Goal: Task Accomplishment & Management: Complete application form

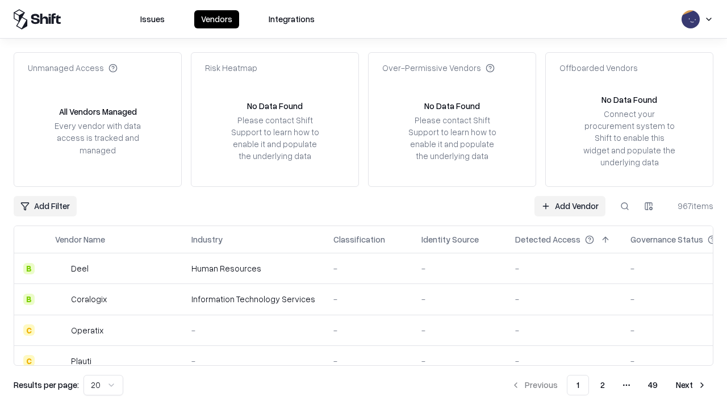
click at [569, 206] on link "Add Vendor" at bounding box center [569, 206] width 71 height 20
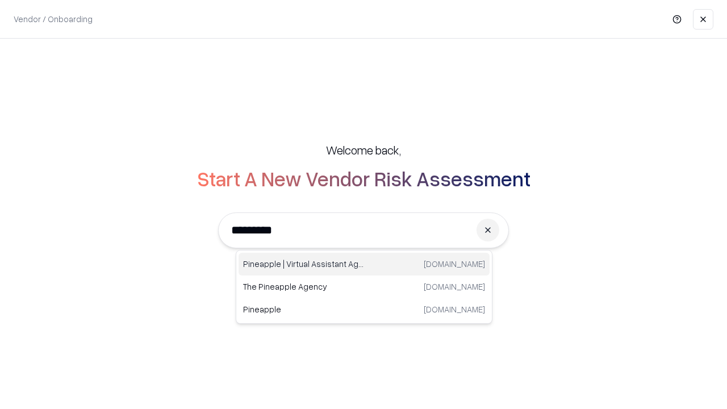
click at [364, 264] on div "Pineapple | Virtual Assistant Agency trypineapple.com" at bounding box center [363, 264] width 251 height 23
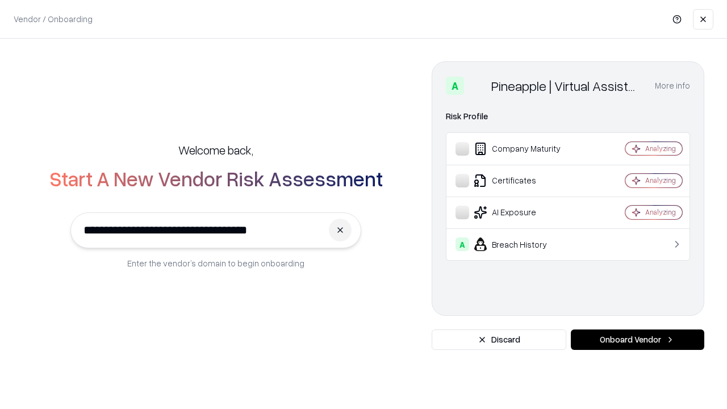
type input "**********"
click at [637, 340] on button "Onboard Vendor" at bounding box center [637, 339] width 133 height 20
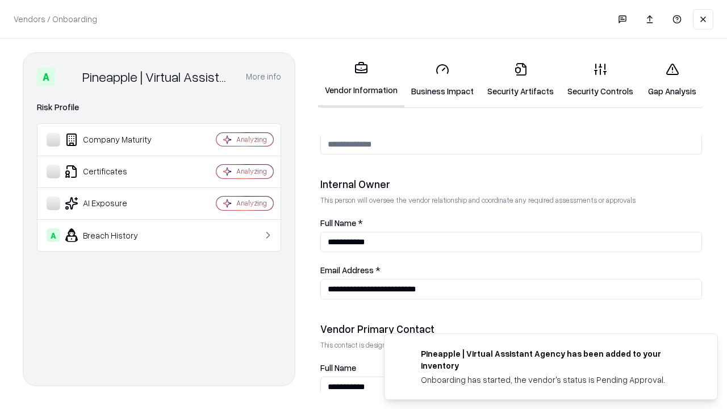
scroll to position [588, 0]
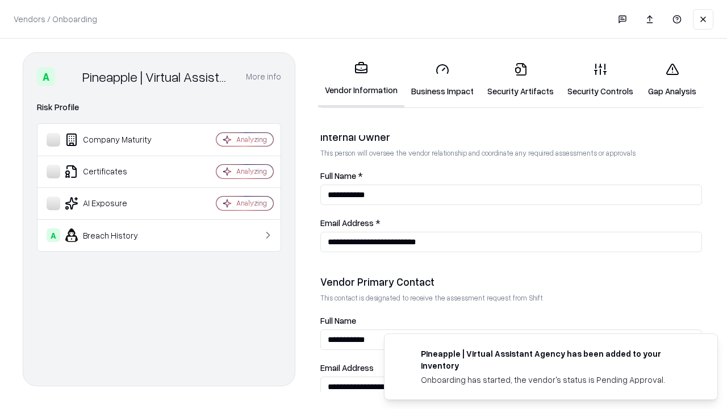
click at [442, 79] on link "Business Impact" at bounding box center [442, 79] width 76 height 53
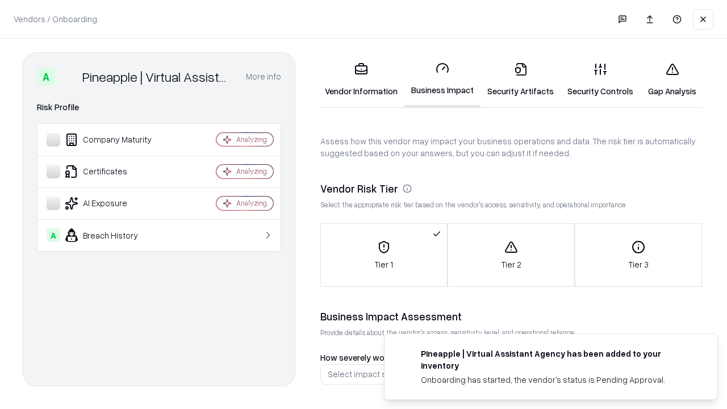
click at [520, 79] on link "Security Artifacts" at bounding box center [520, 79] width 80 height 53
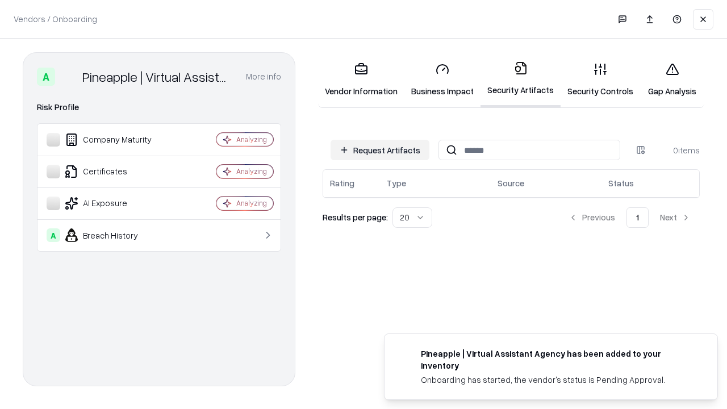
click at [380, 150] on button "Request Artifacts" at bounding box center [379, 150] width 99 height 20
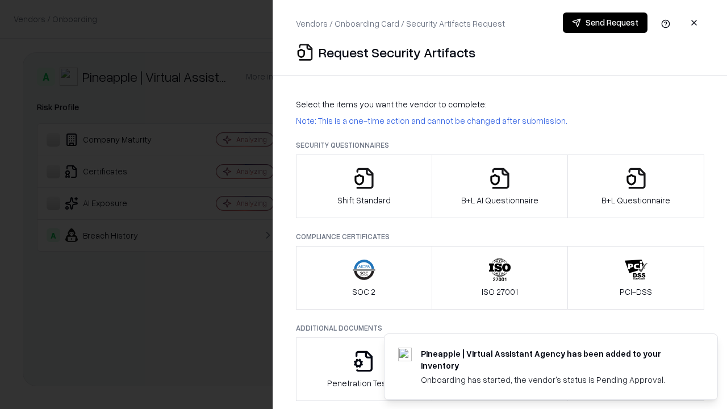
click at [363, 186] on icon "button" at bounding box center [364, 178] width 23 height 23
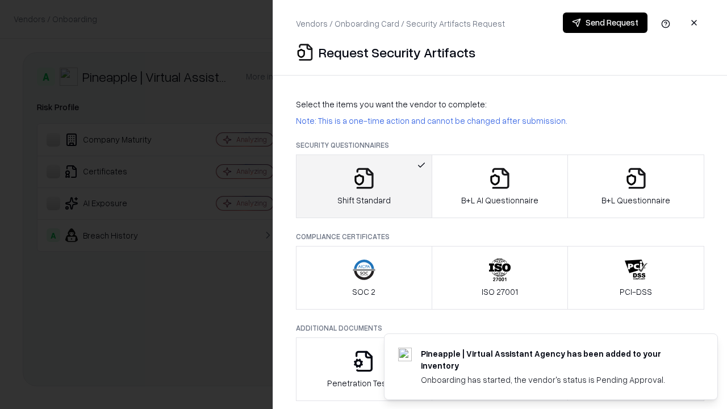
click at [605, 23] on button "Send Request" at bounding box center [605, 22] width 85 height 20
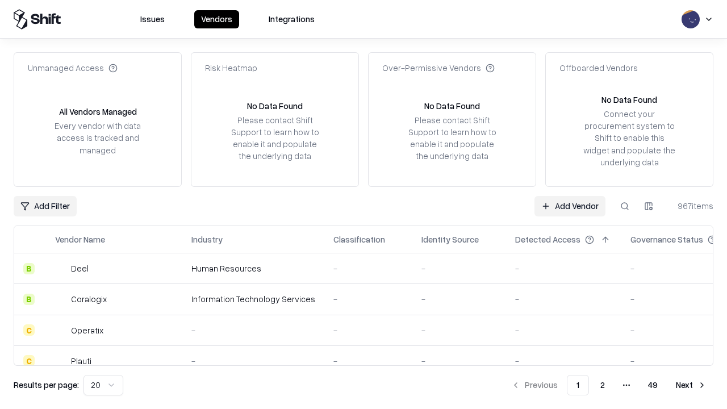
click at [625, 206] on button at bounding box center [624, 206] width 20 height 20
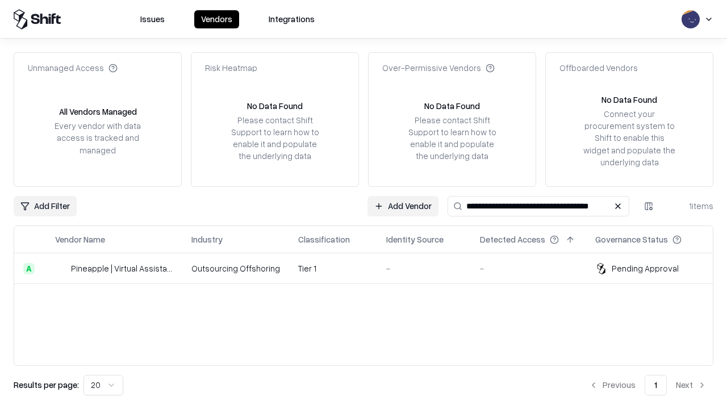
type input "**********"
click at [370, 268] on td "Tier 1" at bounding box center [333, 268] width 88 height 31
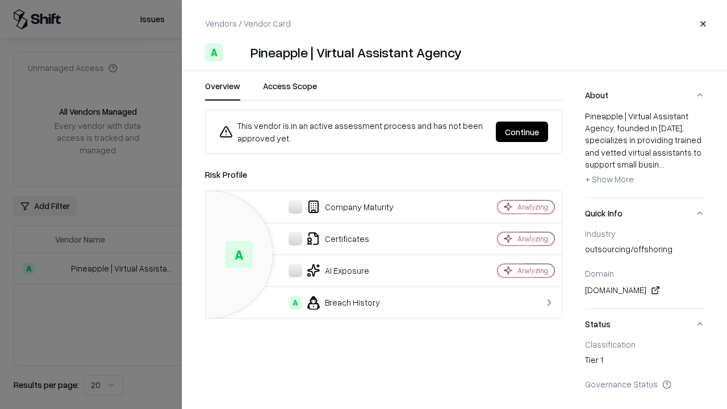
click at [522, 132] on button "Continue" at bounding box center [522, 131] width 52 height 20
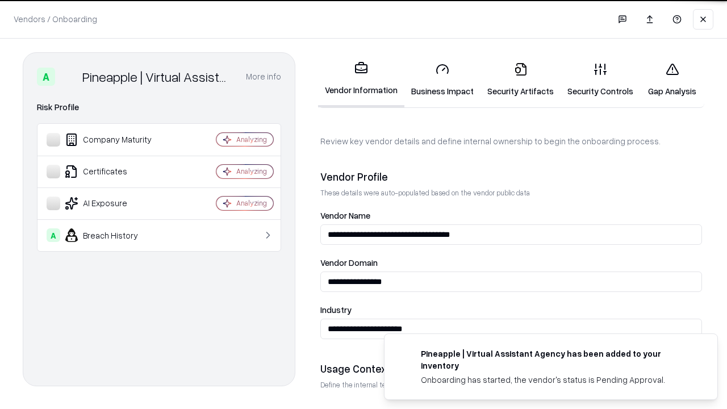
click at [520, 79] on link "Security Artifacts" at bounding box center [520, 79] width 80 height 53
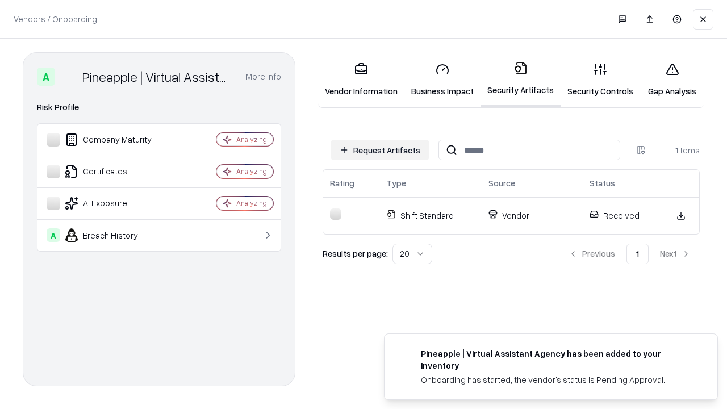
click at [600, 79] on link "Security Controls" at bounding box center [599, 79] width 79 height 53
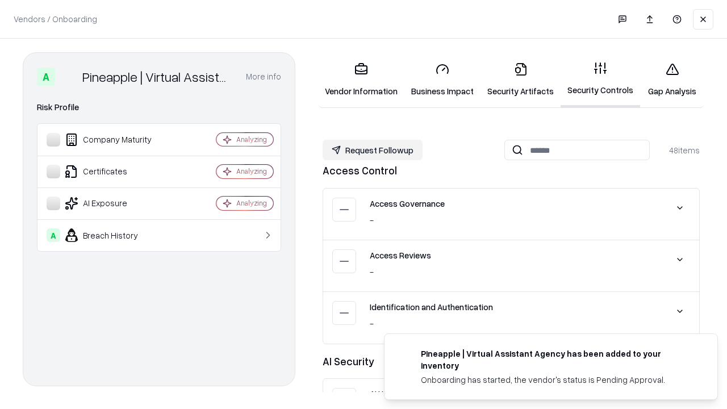
click at [372, 150] on button "Request Followup" at bounding box center [372, 150] width 100 height 20
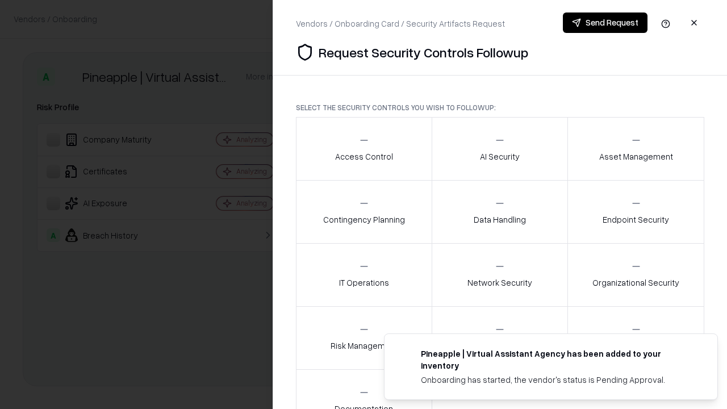
click at [363, 149] on div "Access Control" at bounding box center [364, 149] width 58 height 28
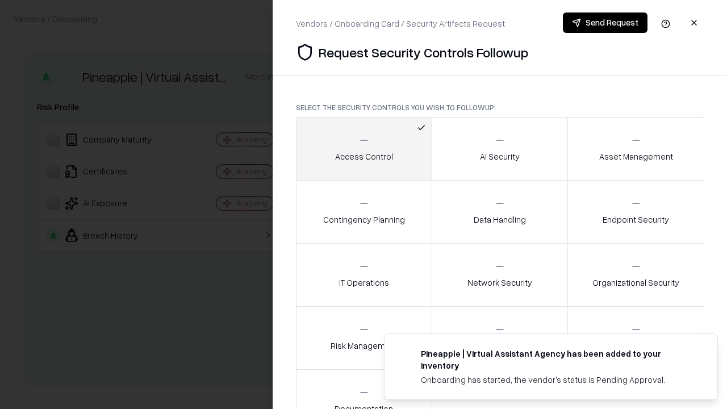
click at [605, 23] on button "Send Request" at bounding box center [605, 22] width 85 height 20
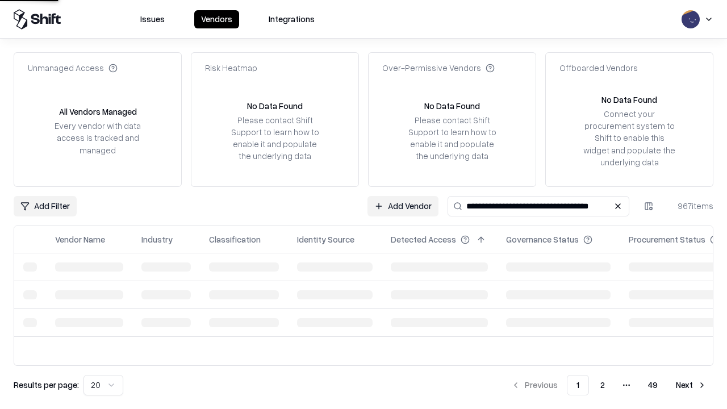
type input "**********"
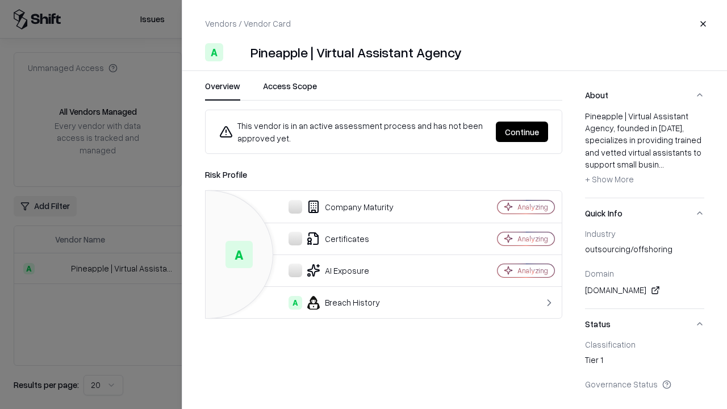
click at [522, 132] on button "Continue" at bounding box center [522, 131] width 52 height 20
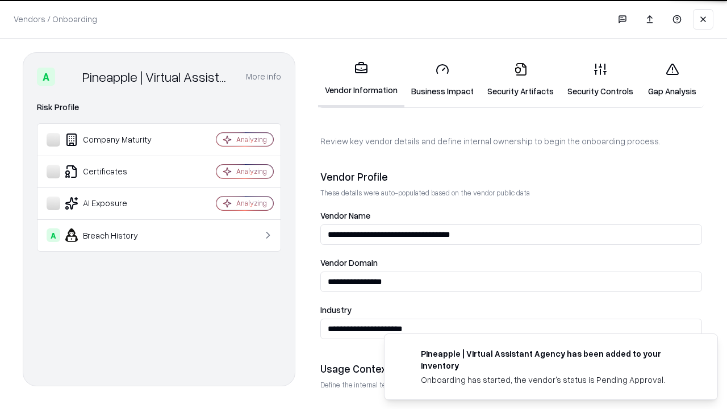
click at [672, 79] on link "Gap Analysis" at bounding box center [672, 79] width 64 height 53
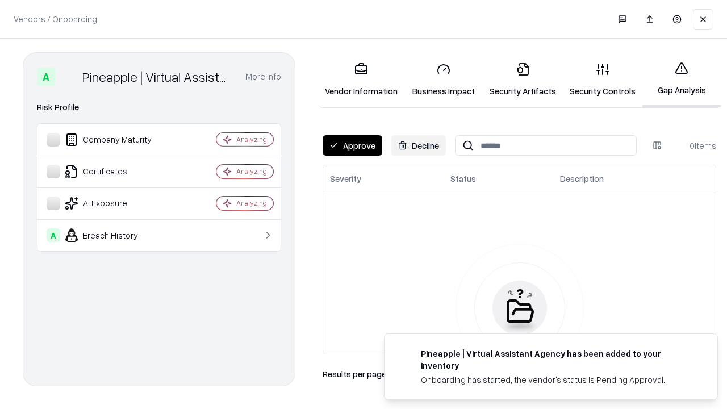
click at [352, 145] on button "Approve" at bounding box center [352, 145] width 60 height 20
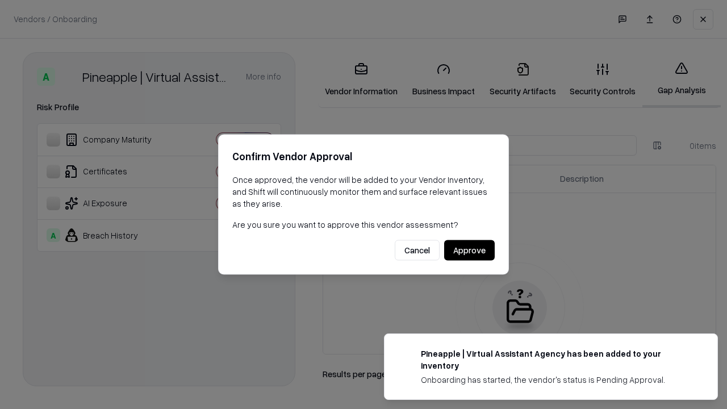
click at [469, 250] on button "Approve" at bounding box center [469, 250] width 51 height 20
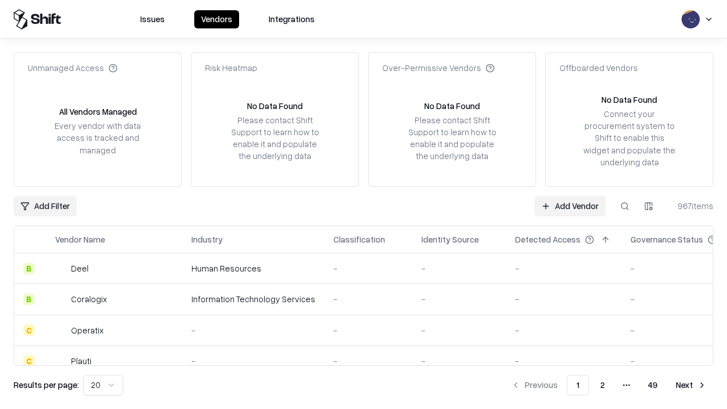
type input "**********"
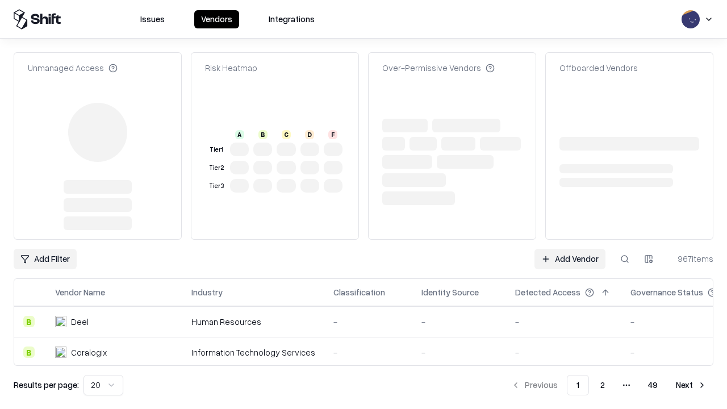
click at [569, 249] on link "Add Vendor" at bounding box center [569, 259] width 71 height 20
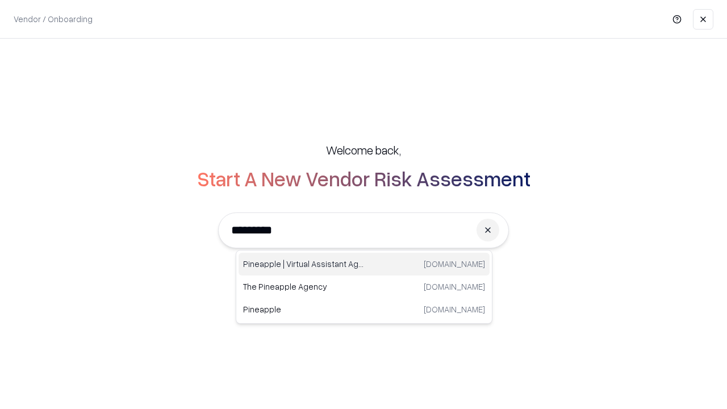
click at [364, 264] on div "Pineapple | Virtual Assistant Agency [DOMAIN_NAME]" at bounding box center [363, 264] width 251 height 23
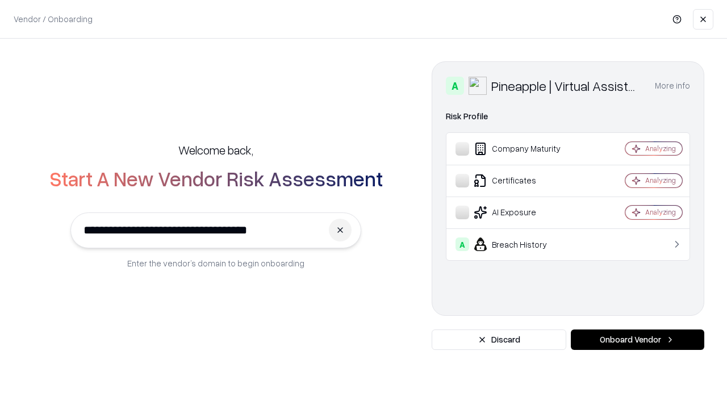
type input "**********"
click at [637, 340] on button "Onboard Vendor" at bounding box center [637, 339] width 133 height 20
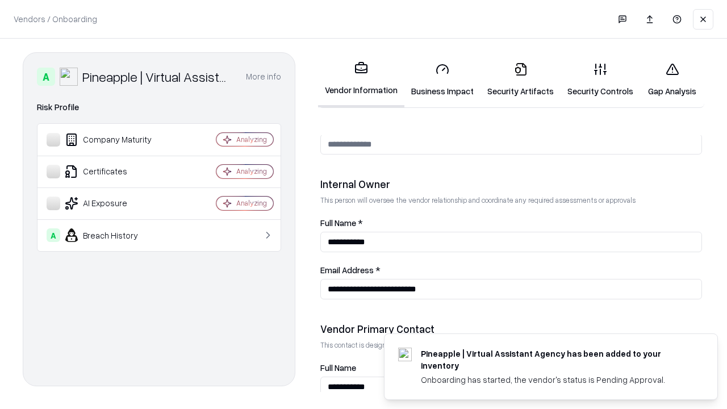
scroll to position [588, 0]
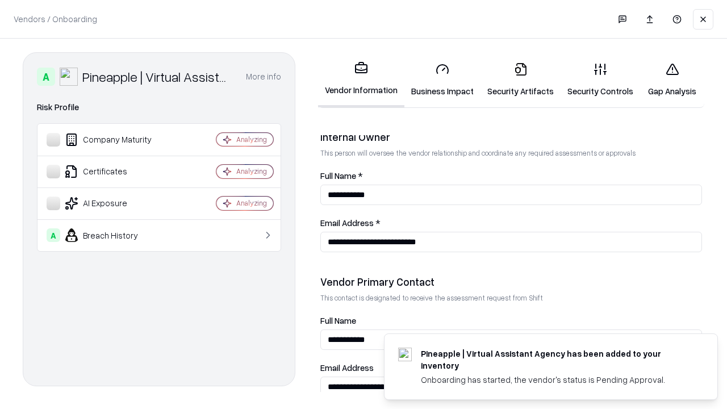
click at [672, 79] on link "Gap Analysis" at bounding box center [672, 79] width 64 height 53
